Goal: Information Seeking & Learning: Learn about a topic

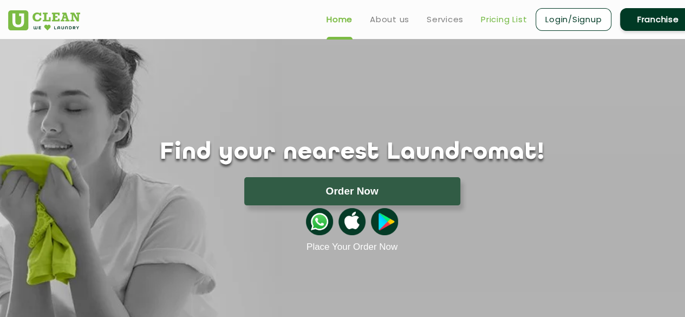
click at [503, 19] on link "Pricing List" at bounding box center [504, 19] width 46 height 13
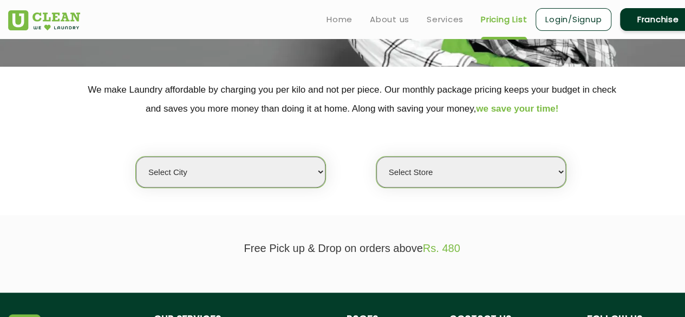
scroll to position [183, 0]
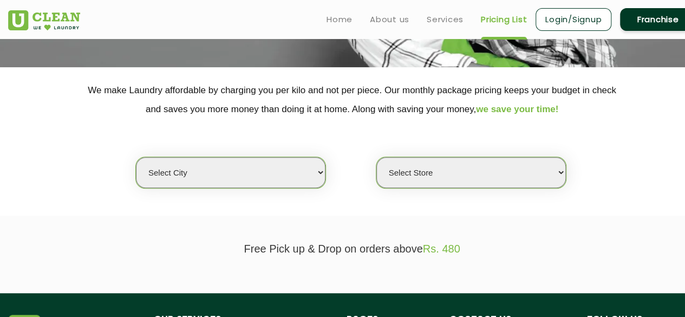
click at [318, 173] on select "Select city Aalo Agartala Agra Ahmedabad Akola Aligarh Alwar - UClean Select Am…" at bounding box center [230, 172] width 189 height 31
select select "5"
click at [136, 157] on select "Select city Aalo Agartala Agra Ahmedabad Akola Aligarh Alwar - UClean Select Am…" at bounding box center [230, 172] width 189 height 31
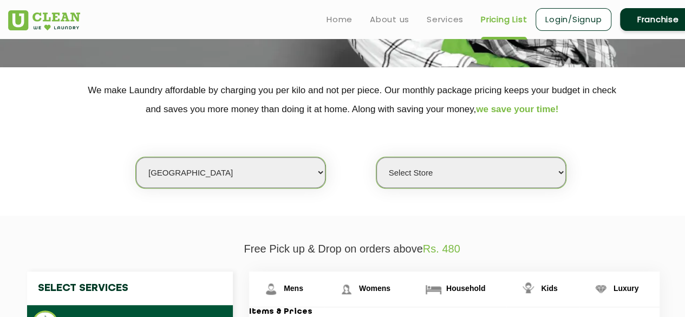
click at [478, 178] on select "Select Store UClean Narsingi UClean Nizampet UClean Sangareddy UClean Gachibowl…" at bounding box center [470, 172] width 189 height 31
select select "375"
click at [376, 157] on select "Select Store UClean Narsingi UClean Nizampet UClean Sangareddy UClean Gachibowl…" at bounding box center [470, 172] width 189 height 31
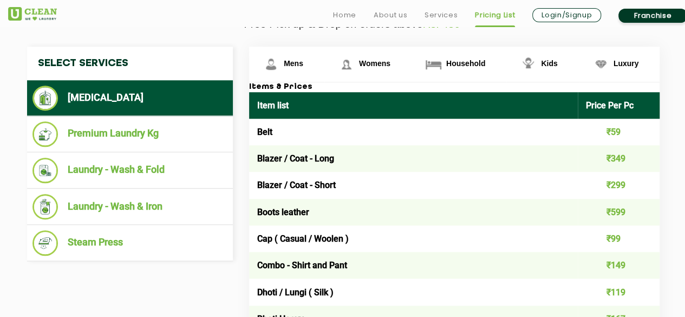
scroll to position [416, 0]
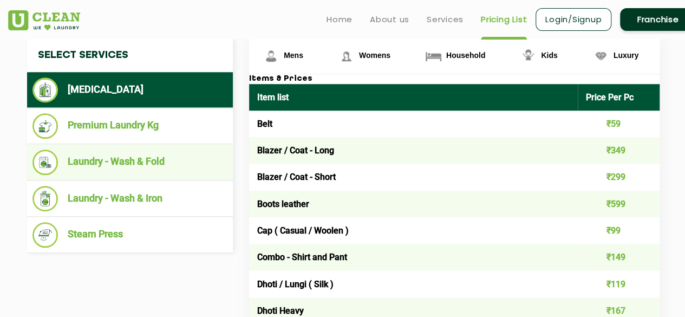
click at [103, 164] on li "Laundry - Wash & Fold" at bounding box center [129, 161] width 195 height 25
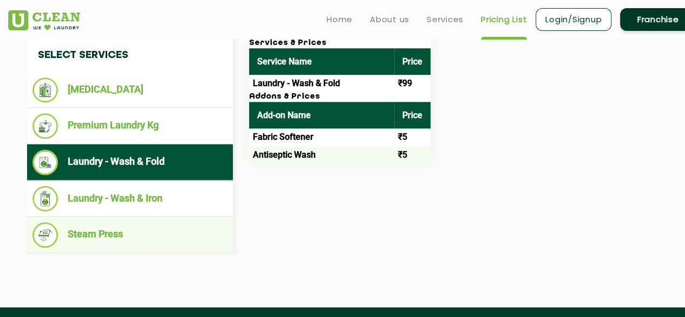
click at [119, 230] on li "Steam Press" at bounding box center [129, 234] width 195 height 25
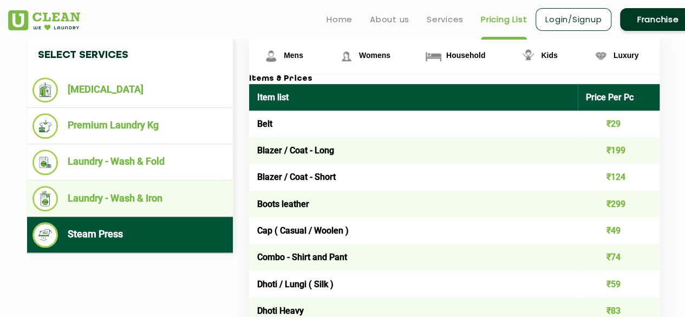
click at [116, 194] on li "Laundry - Wash & Iron" at bounding box center [129, 198] width 195 height 25
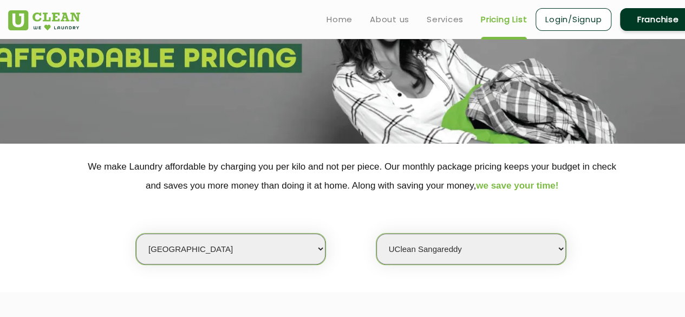
scroll to position [0, 0]
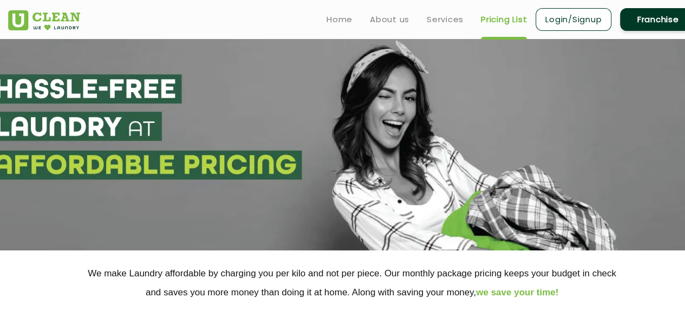
click at [647, 15] on link "Franchise" at bounding box center [658, 19] width 76 height 23
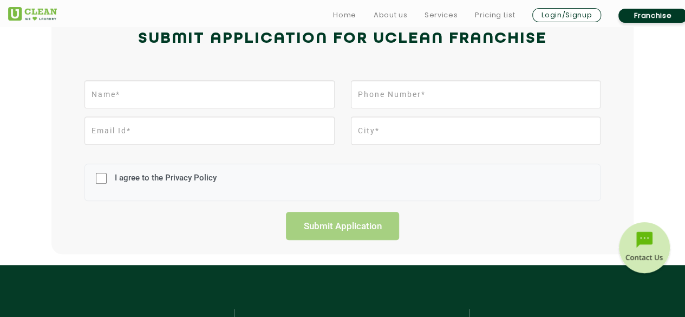
scroll to position [275, 0]
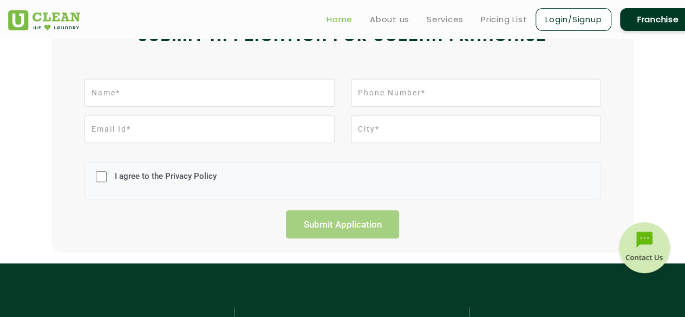
click at [335, 18] on link "Home" at bounding box center [339, 19] width 26 height 13
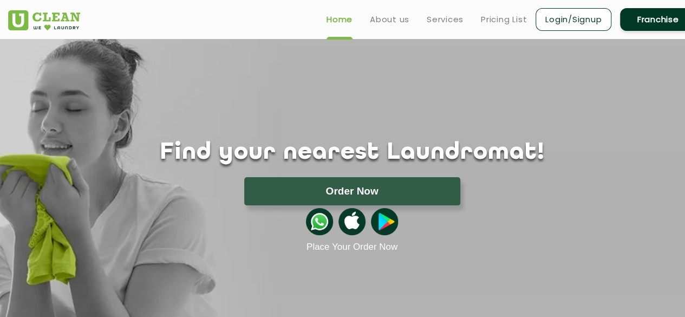
click at [665, 20] on link "Franchise" at bounding box center [658, 19] width 76 height 23
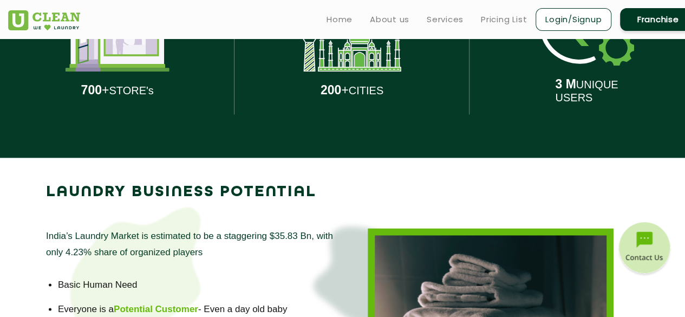
scroll to position [568, 0]
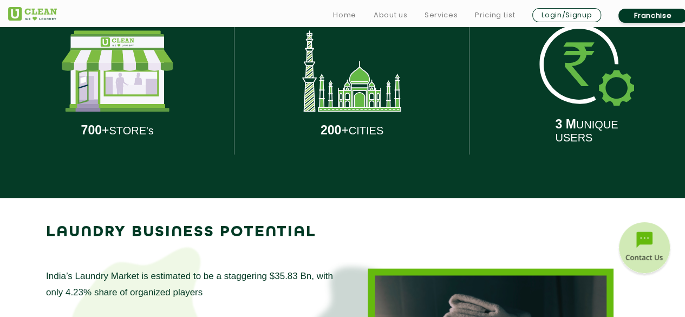
click at [137, 113] on div "700 + STORE's" at bounding box center [117, 83] width 218 height 227
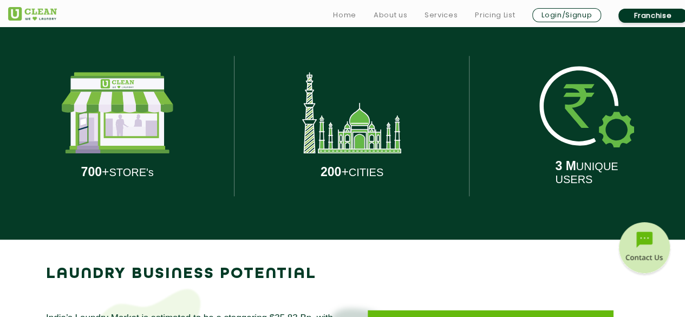
scroll to position [526, 0]
click at [563, 126] on img at bounding box center [586, 106] width 95 height 81
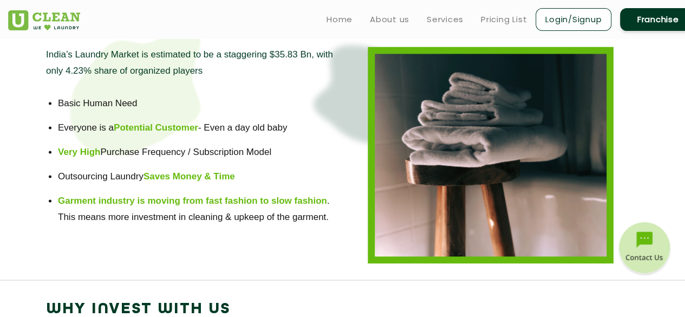
scroll to position [789, 0]
click at [336, 18] on link "Home" at bounding box center [339, 19] width 26 height 13
